Goal: Task Accomplishment & Management: Manage account settings

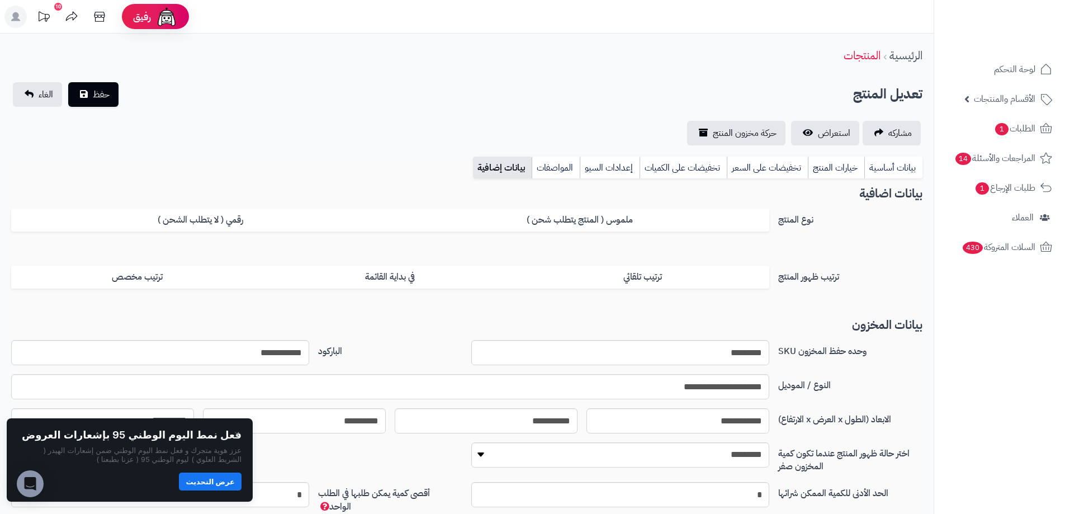
drag, startPoint x: 55, startPoint y: 423, endPoint x: 295, endPoint y: 86, distance: 413.9
click at [295, 86] on div "تعديل المنتج حفظ الغاء" at bounding box center [467, 94] width 912 height 25
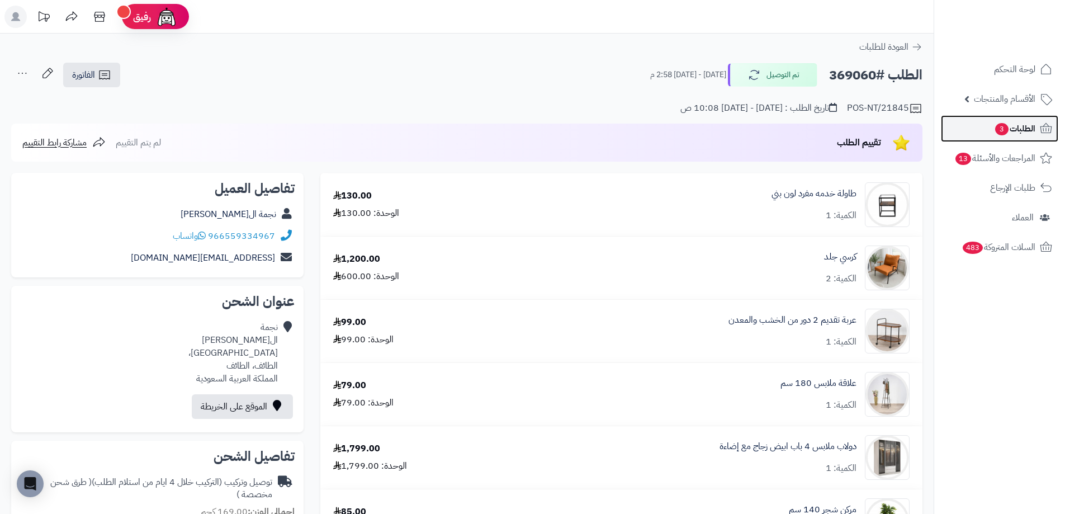
click at [1015, 130] on span "الطلبات 3" at bounding box center [1014, 129] width 41 height 16
